Goal: Task Accomplishment & Management: Use online tool/utility

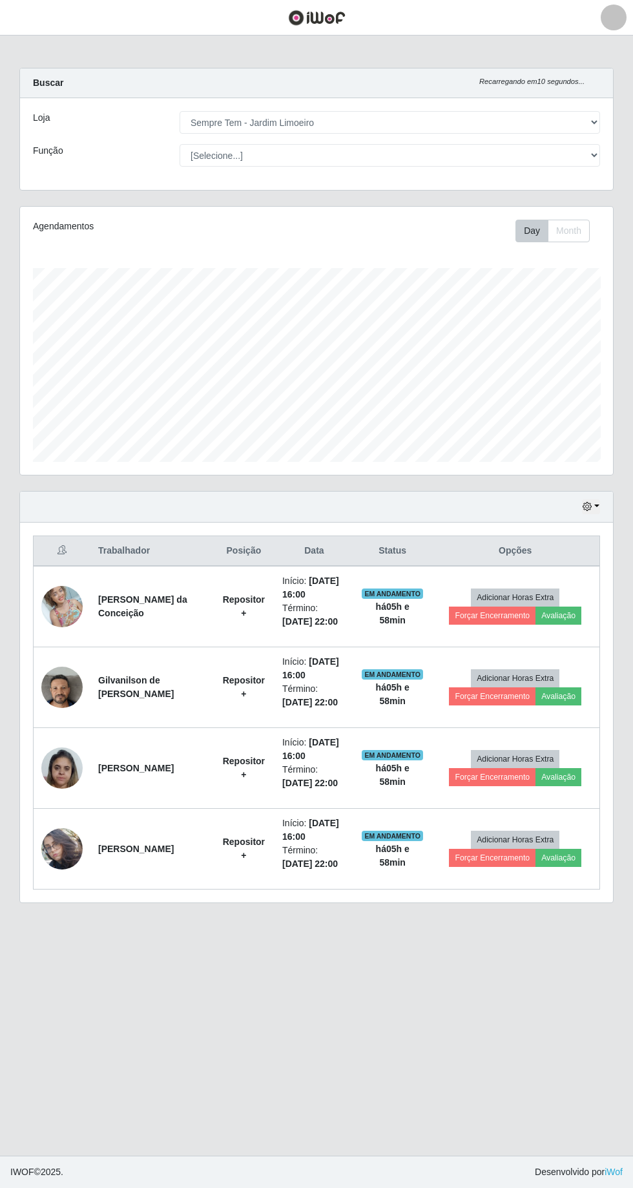
select select "508"
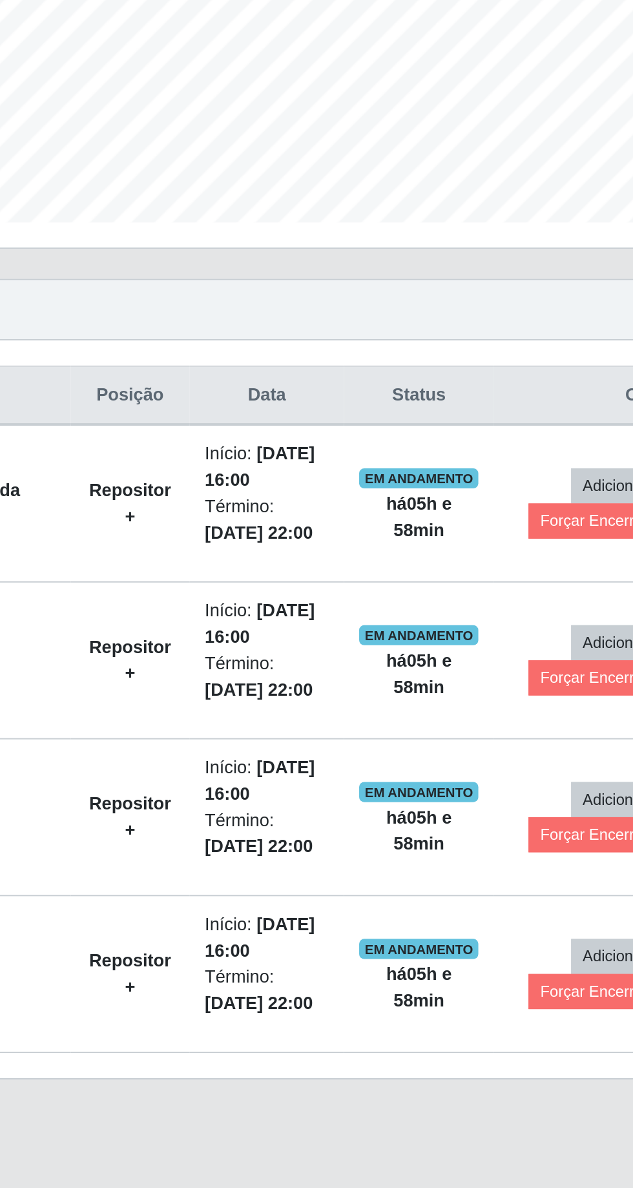
scroll to position [268, 593]
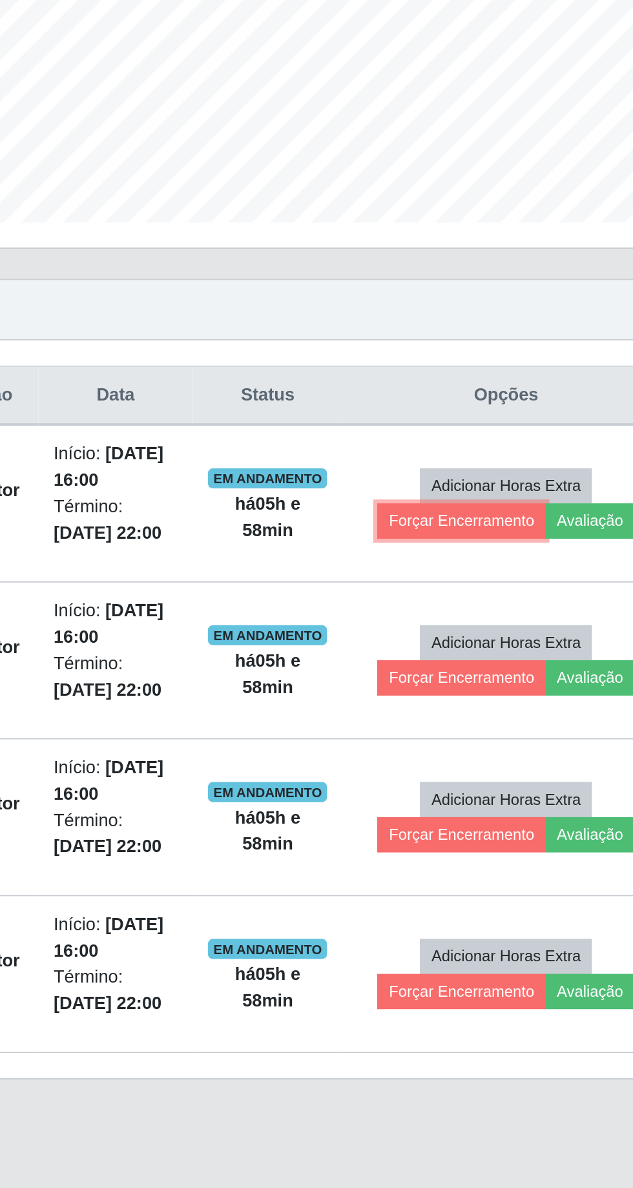
click at [483, 607] on button "Forçar Encerramento" at bounding box center [492, 616] width 87 height 18
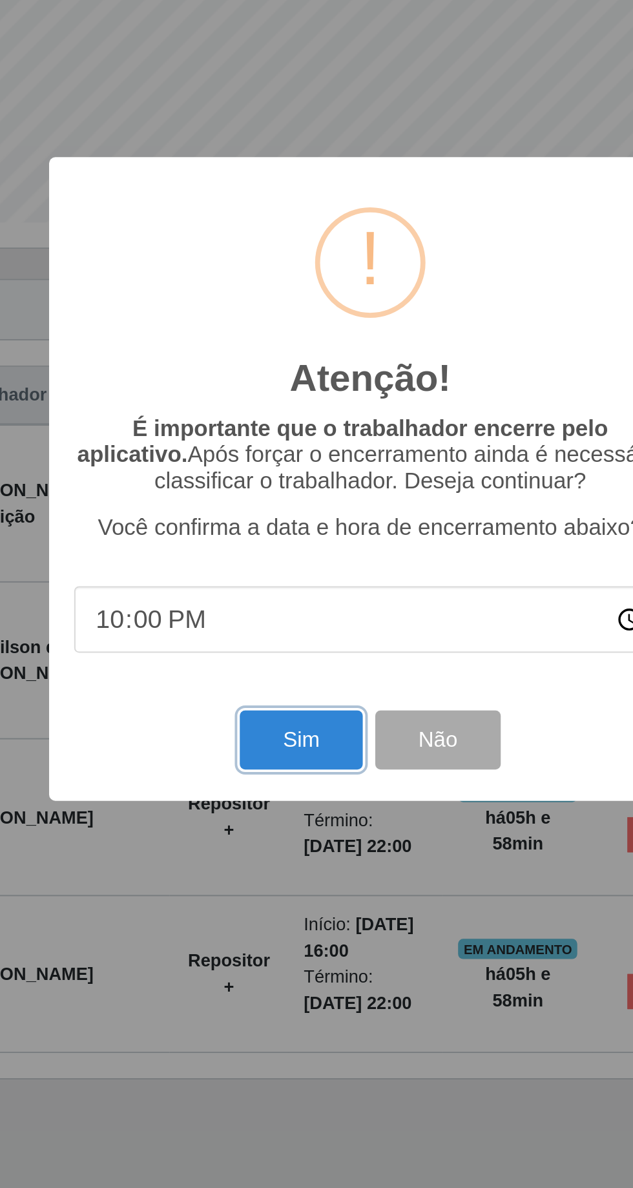
click at [284, 727] on button "Sim" at bounding box center [280, 728] width 63 height 30
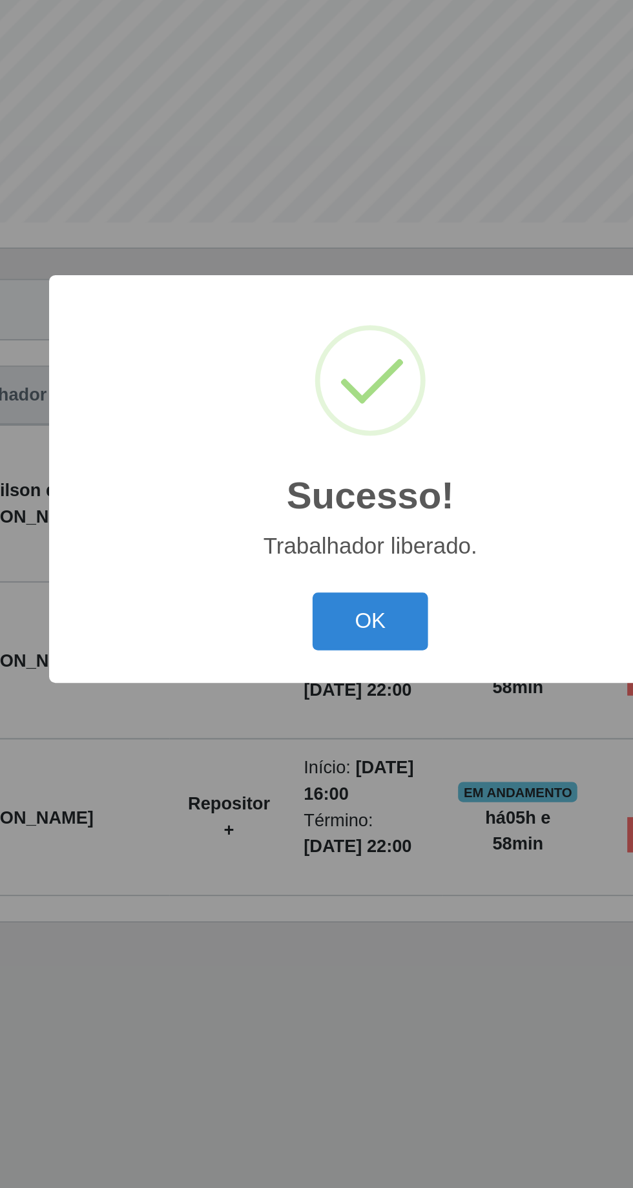
click at [319, 664] on button "OK" at bounding box center [317, 668] width 60 height 30
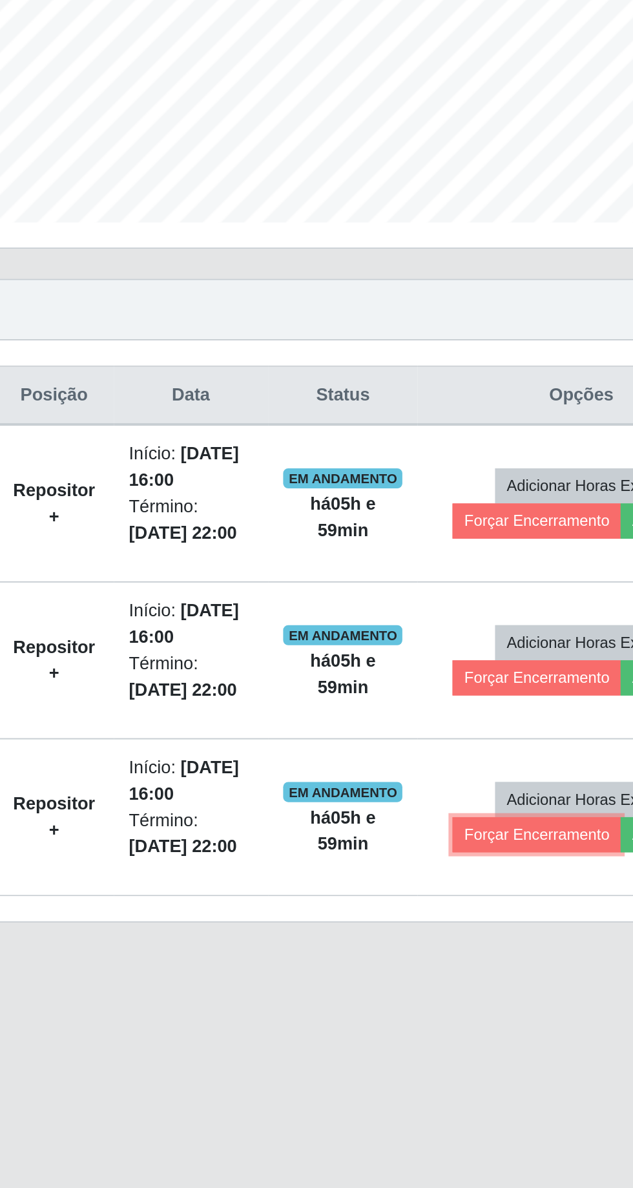
click at [488, 768] on button "Forçar Encerramento" at bounding box center [492, 777] width 87 height 18
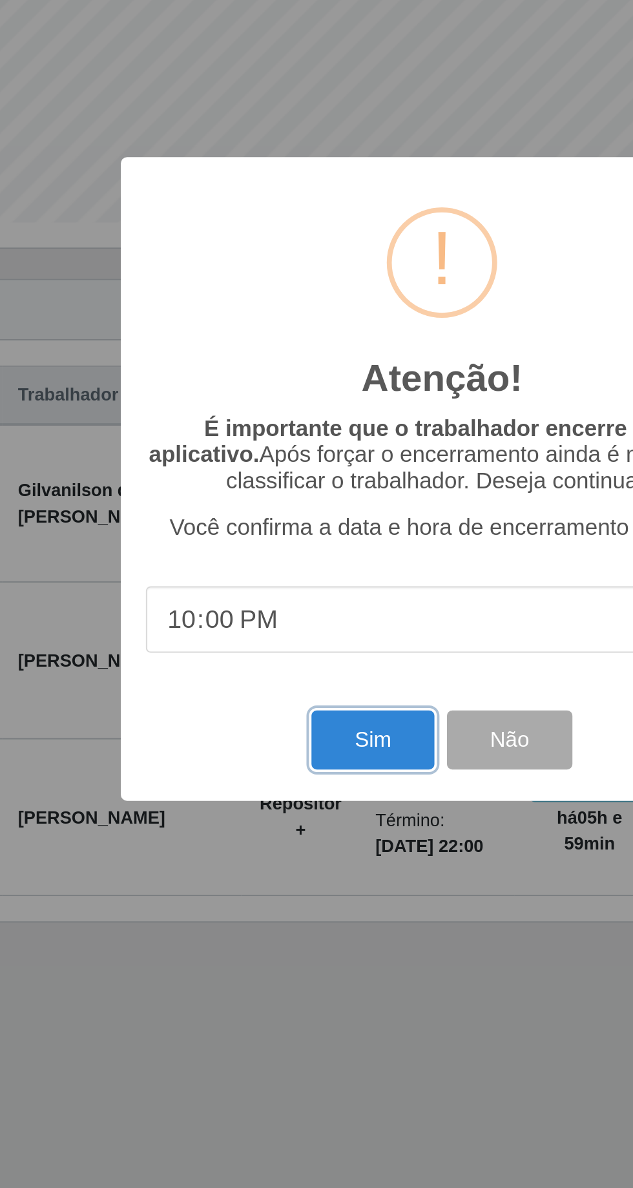
click at [280, 726] on button "Sim" at bounding box center [280, 728] width 63 height 30
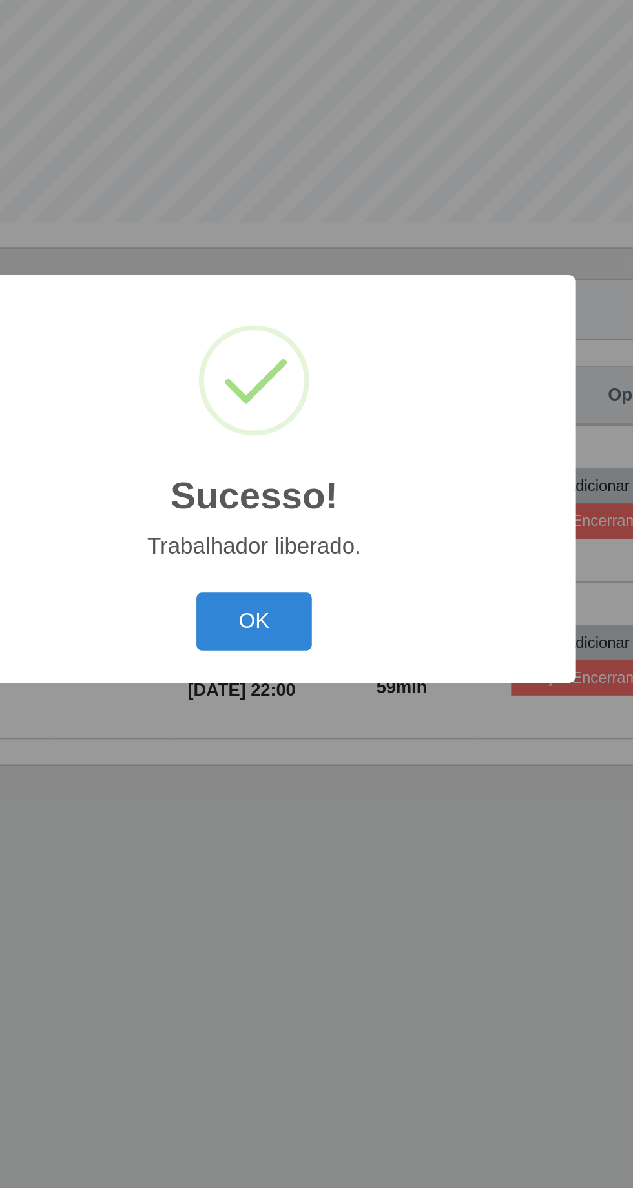
click at [324, 664] on button "OK" at bounding box center [317, 668] width 60 height 30
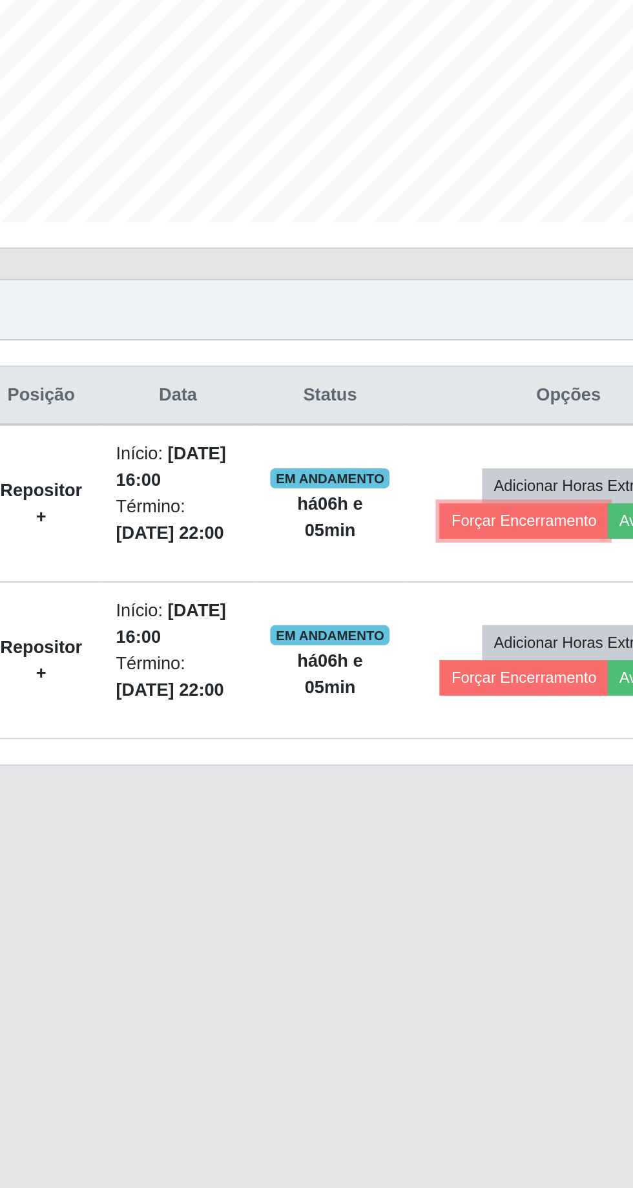
click at [471, 607] on button "Forçar Encerramento" at bounding box center [492, 616] width 87 height 18
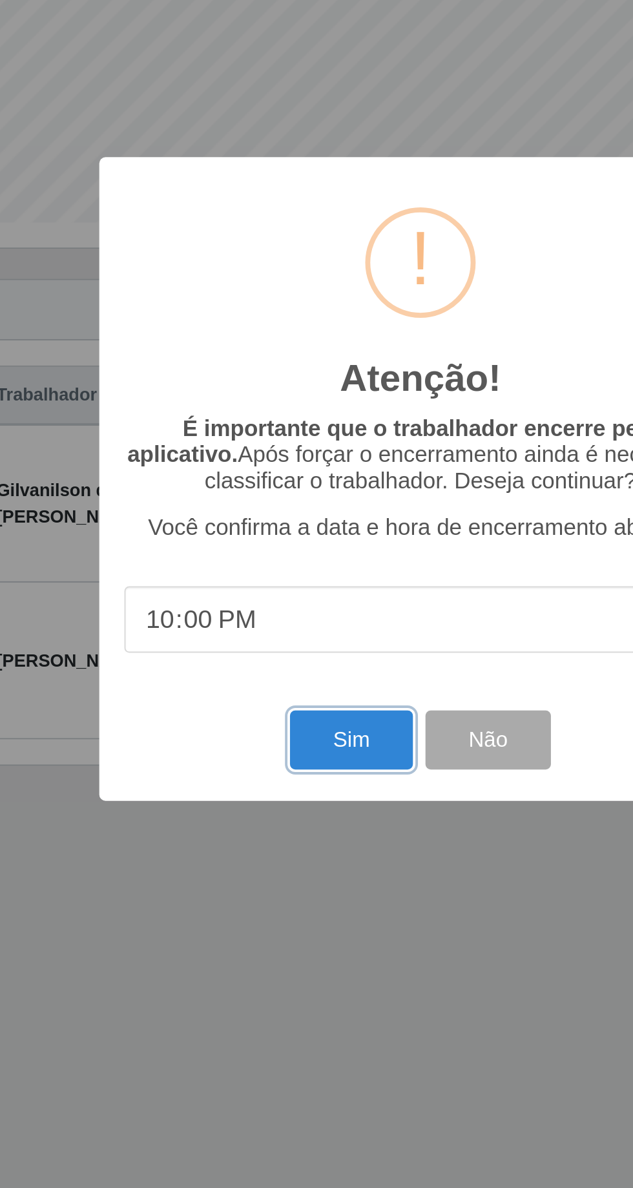
click at [277, 725] on button "Sim" at bounding box center [280, 728] width 63 height 30
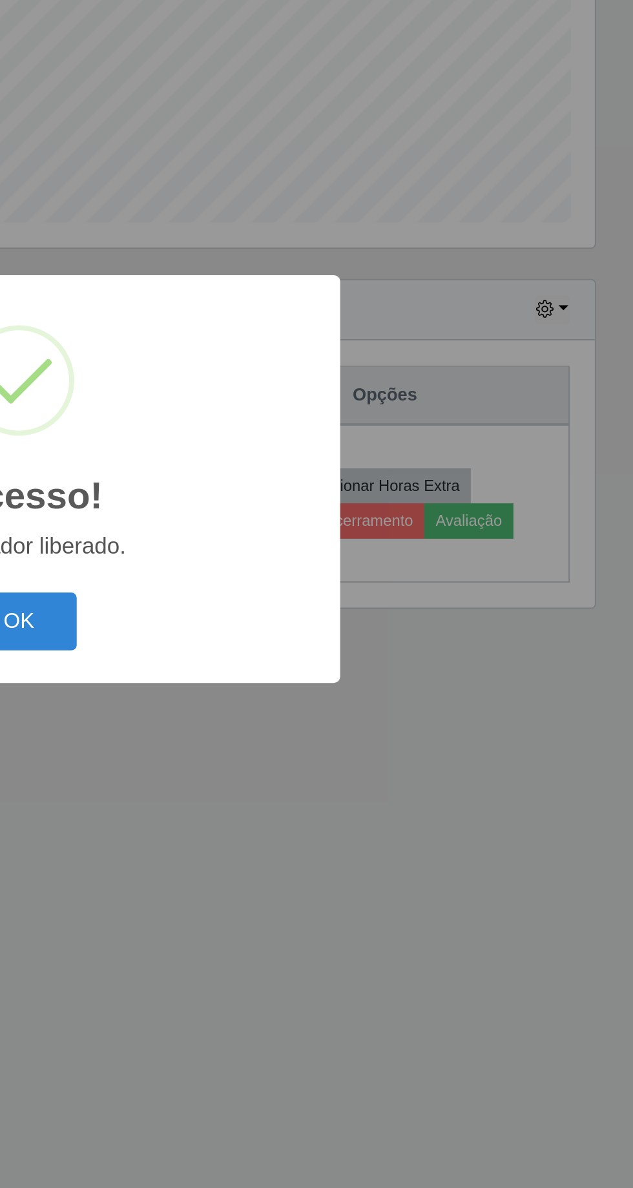
click at [328, 667] on button "OK" at bounding box center [317, 668] width 60 height 30
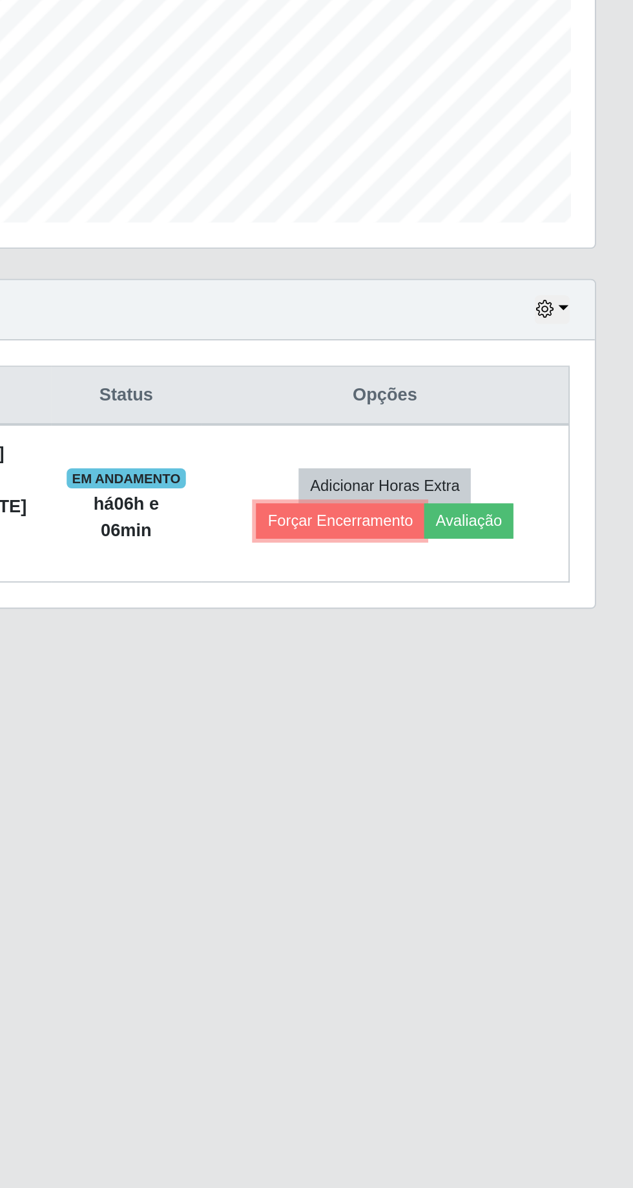
click at [483, 607] on button "Forçar Encerramento" at bounding box center [482, 616] width 87 height 18
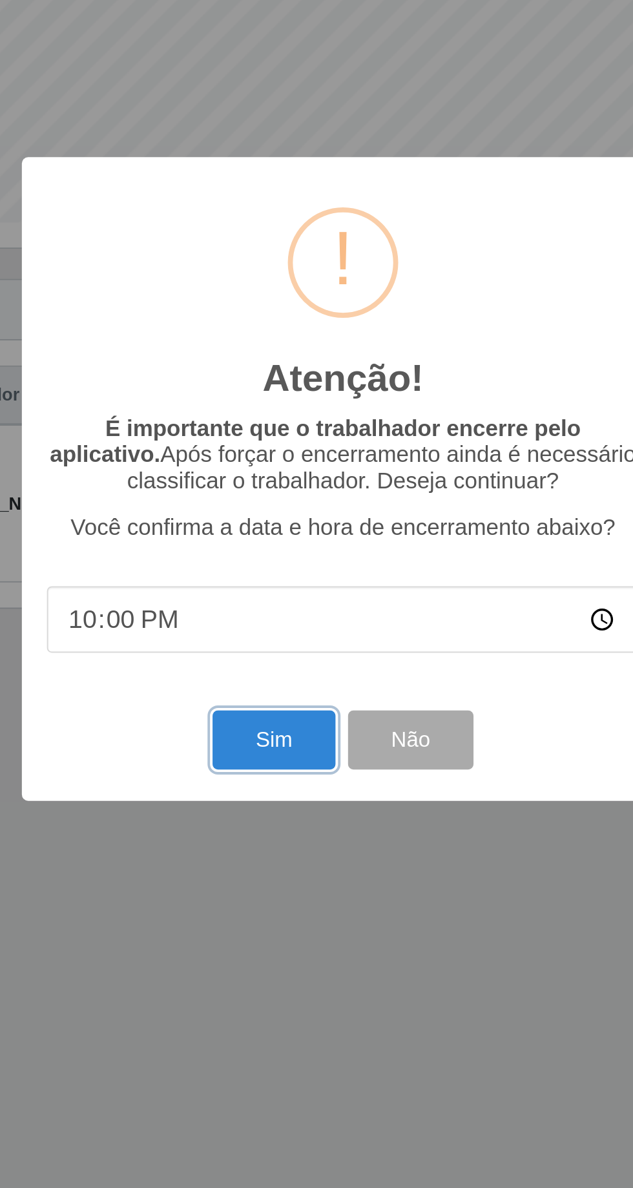
click at [278, 722] on button "Sim" at bounding box center [280, 728] width 63 height 30
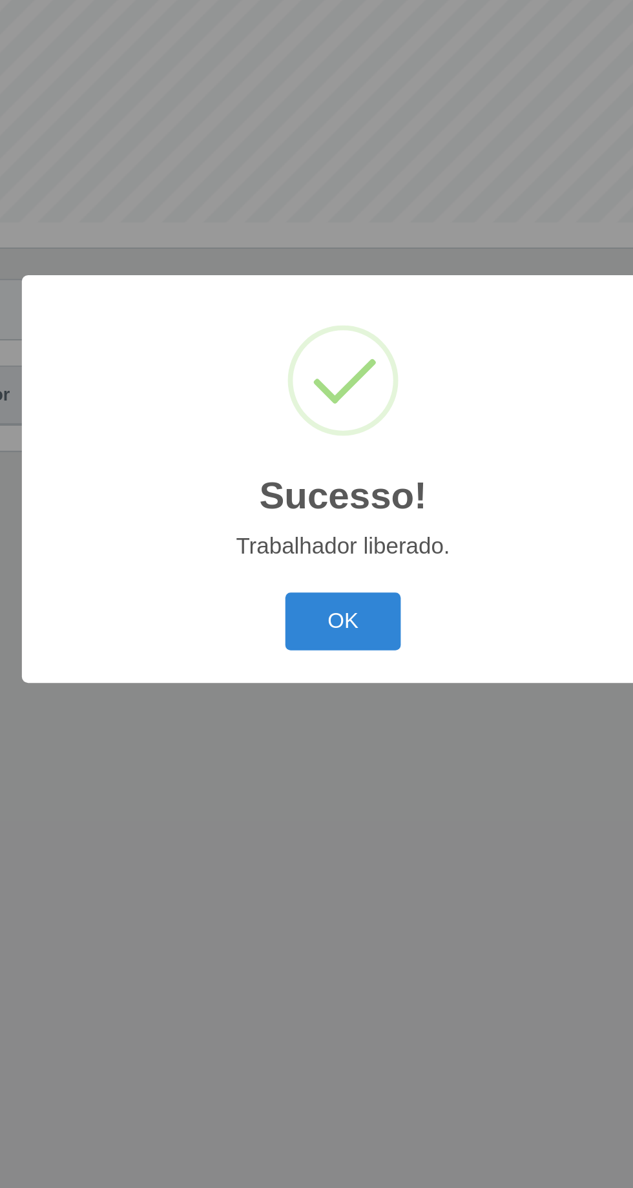
click at [321, 660] on button "OK" at bounding box center [317, 668] width 60 height 30
